Goal: Find specific page/section: Find specific page/section

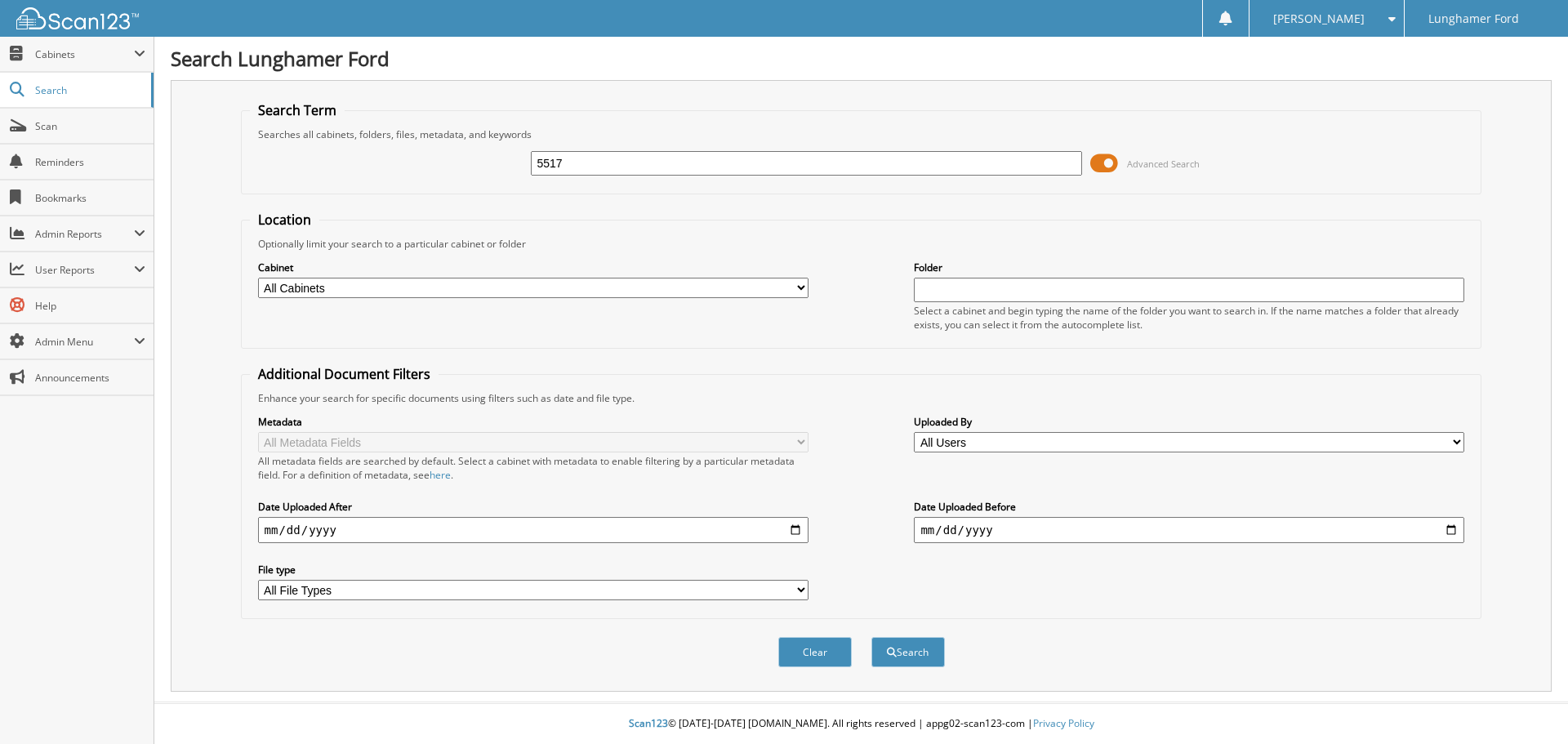
type input "5517"
click at [517, 287] on select "All Cabinets ACCOUNTS PAYABLE ACCOUNTS RECEIVABLE ACH BANK REC CAR DEALS - AUTO…" at bounding box center [533, 288] width 551 height 21
select select "42251"
click at [258, 278] on select "All Cabinets ACCOUNTS PAYABLE ACCOUNTS RECEIVABLE ACH BANK REC CAR DEALS - AUTO…" at bounding box center [533, 288] width 551 height 21
click at [905, 648] on button "Search" at bounding box center [907, 652] width 74 height 31
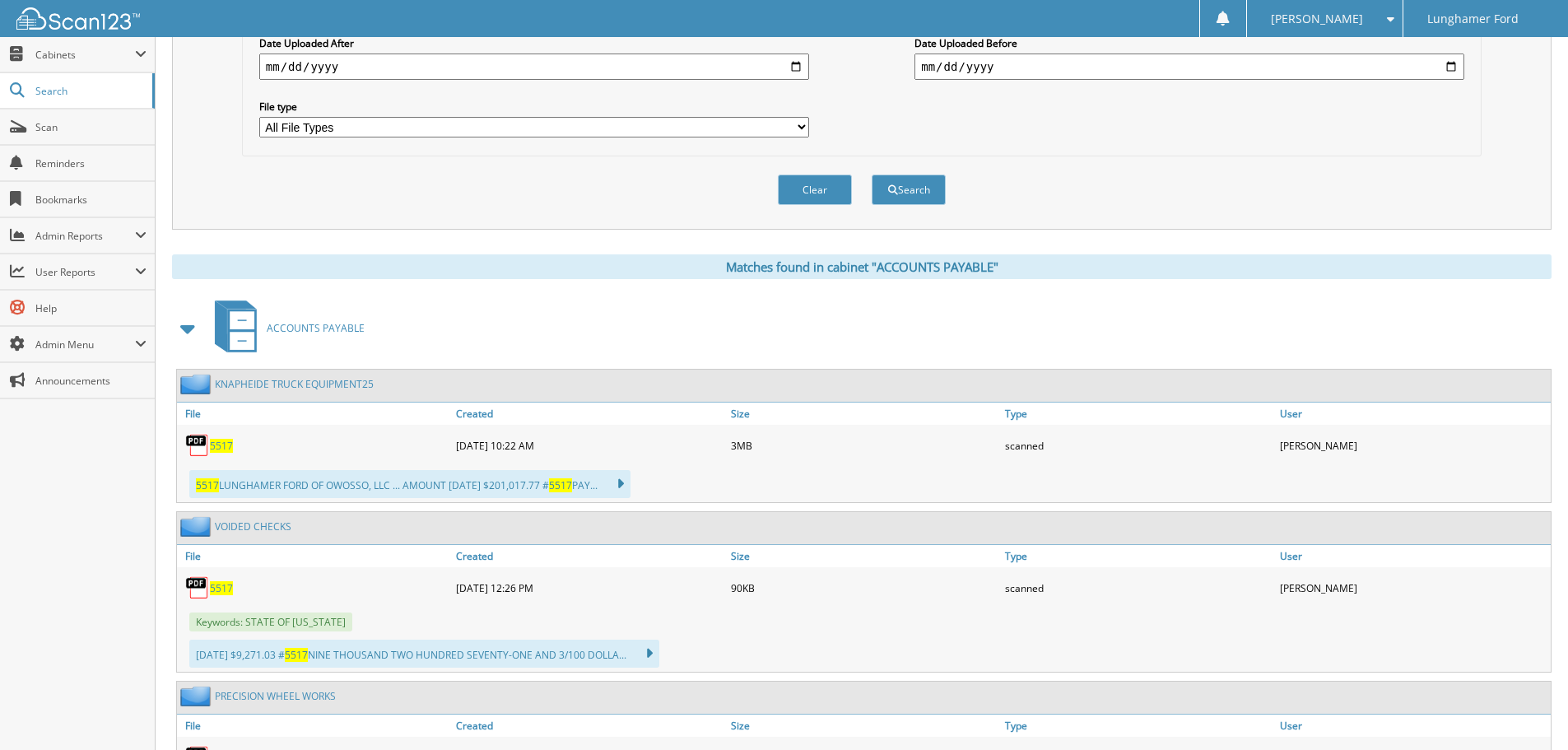
scroll to position [494, 0]
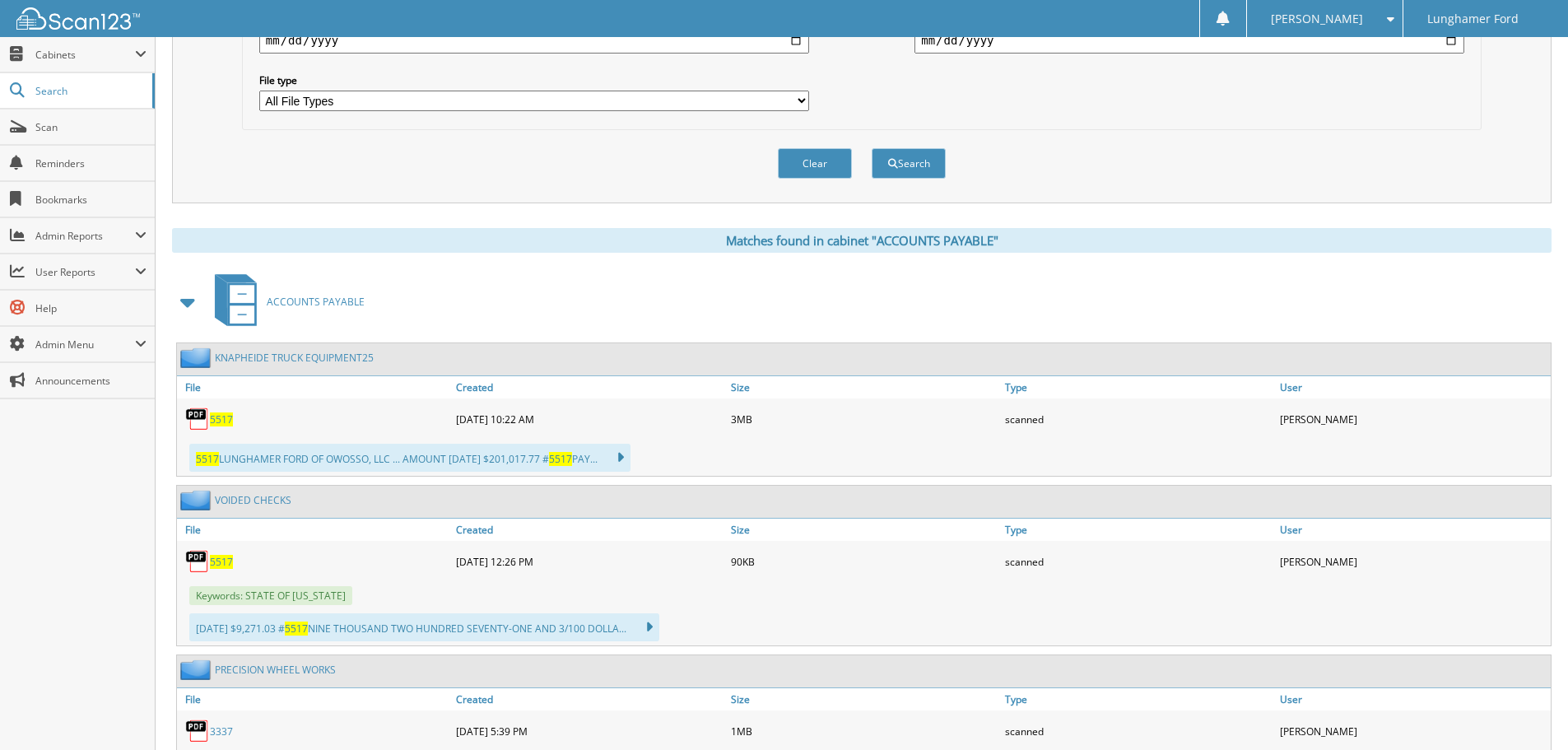
click at [262, 359] on link "KNAPHEIDE TRUCK EQUIPMENT25" at bounding box center [294, 358] width 159 height 14
